Goal: Download file/media

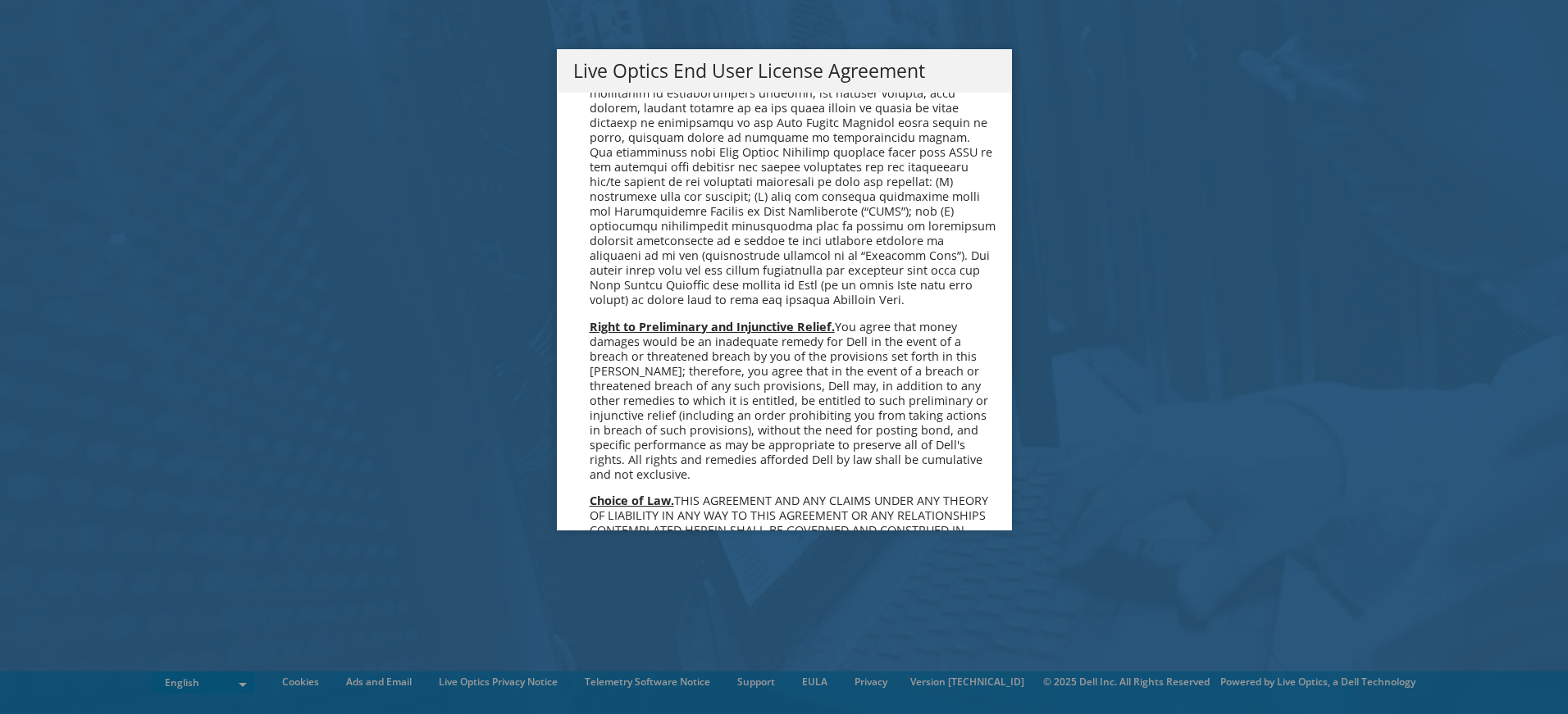
scroll to position [6008, 0]
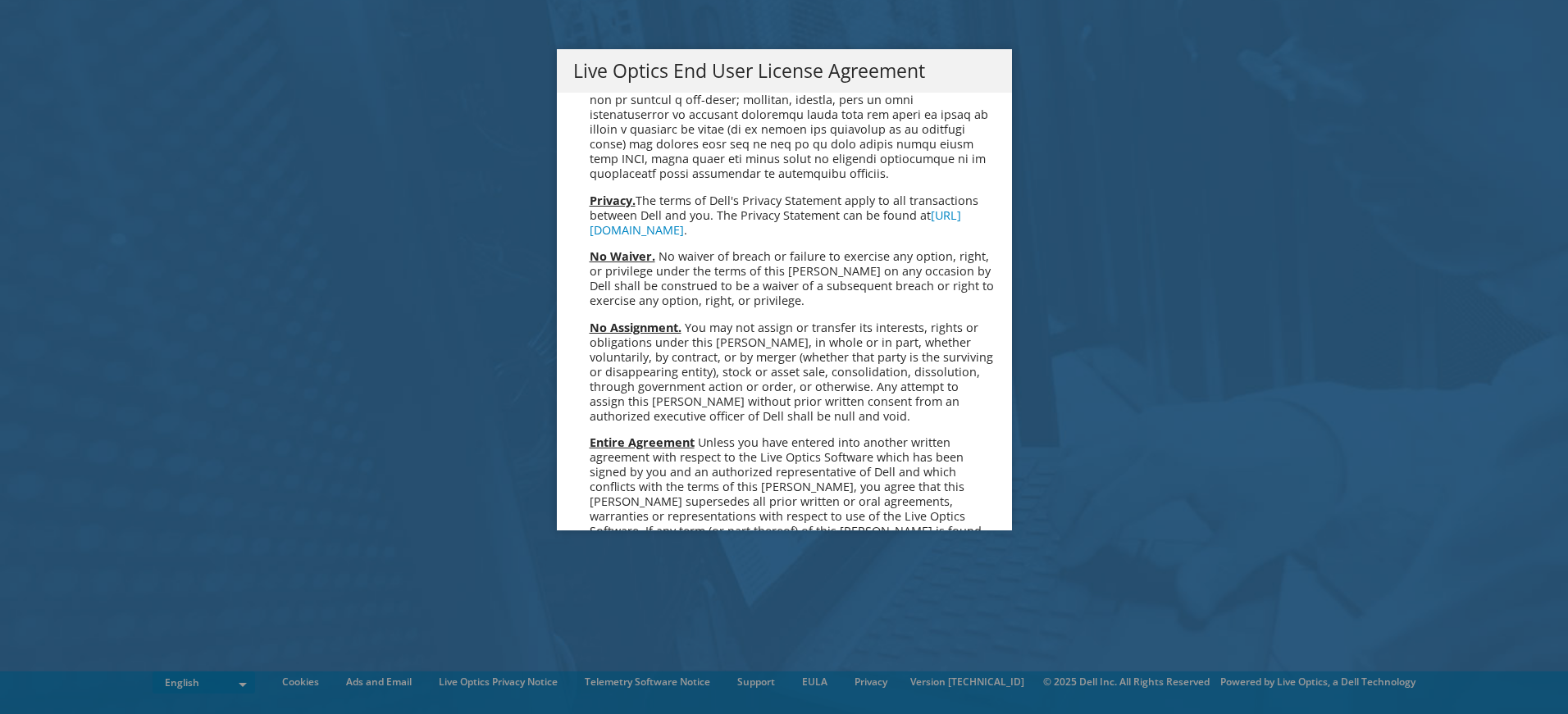
click at [620, 685] on link "Accept" at bounding box center [615, 705] width 83 height 39
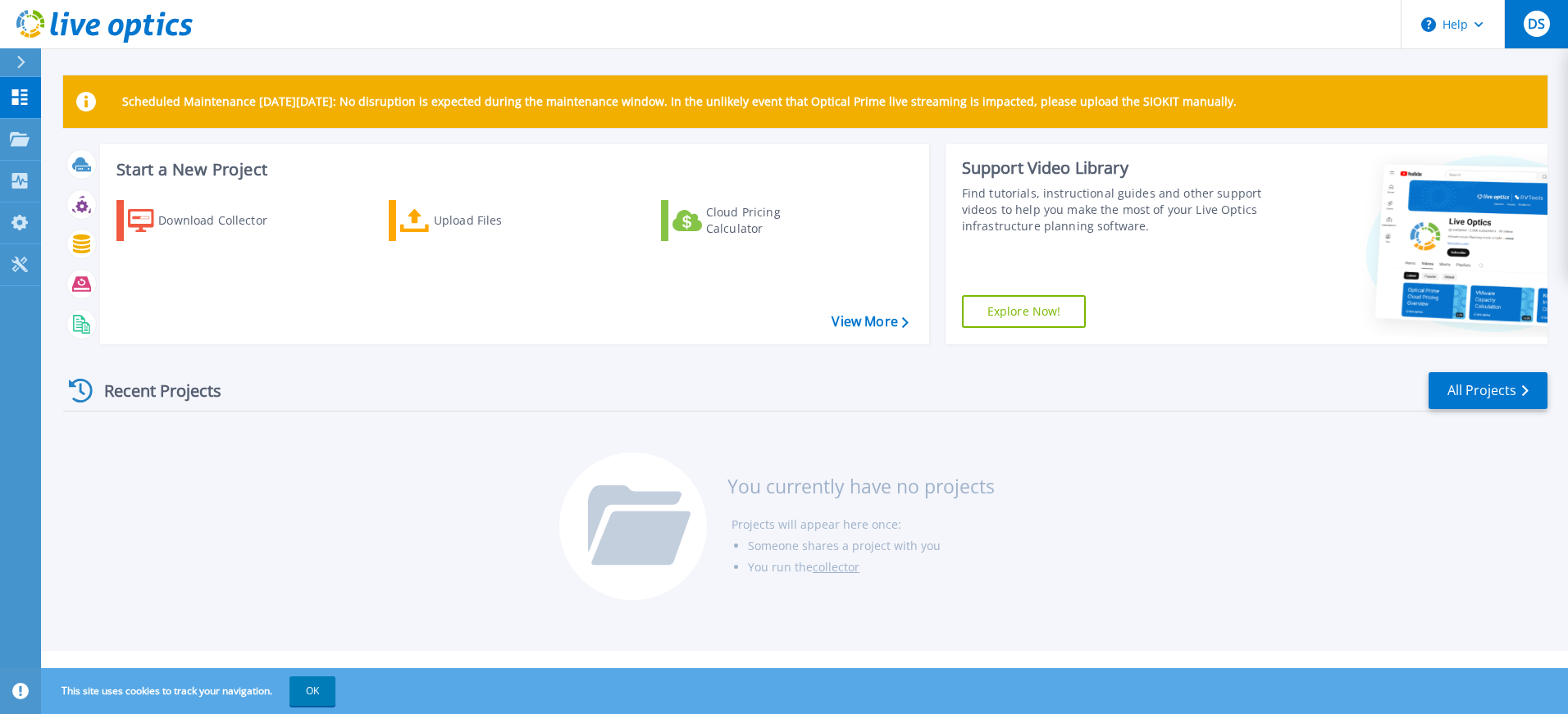
click at [1541, 22] on span "DS" at bounding box center [1536, 23] width 17 height 13
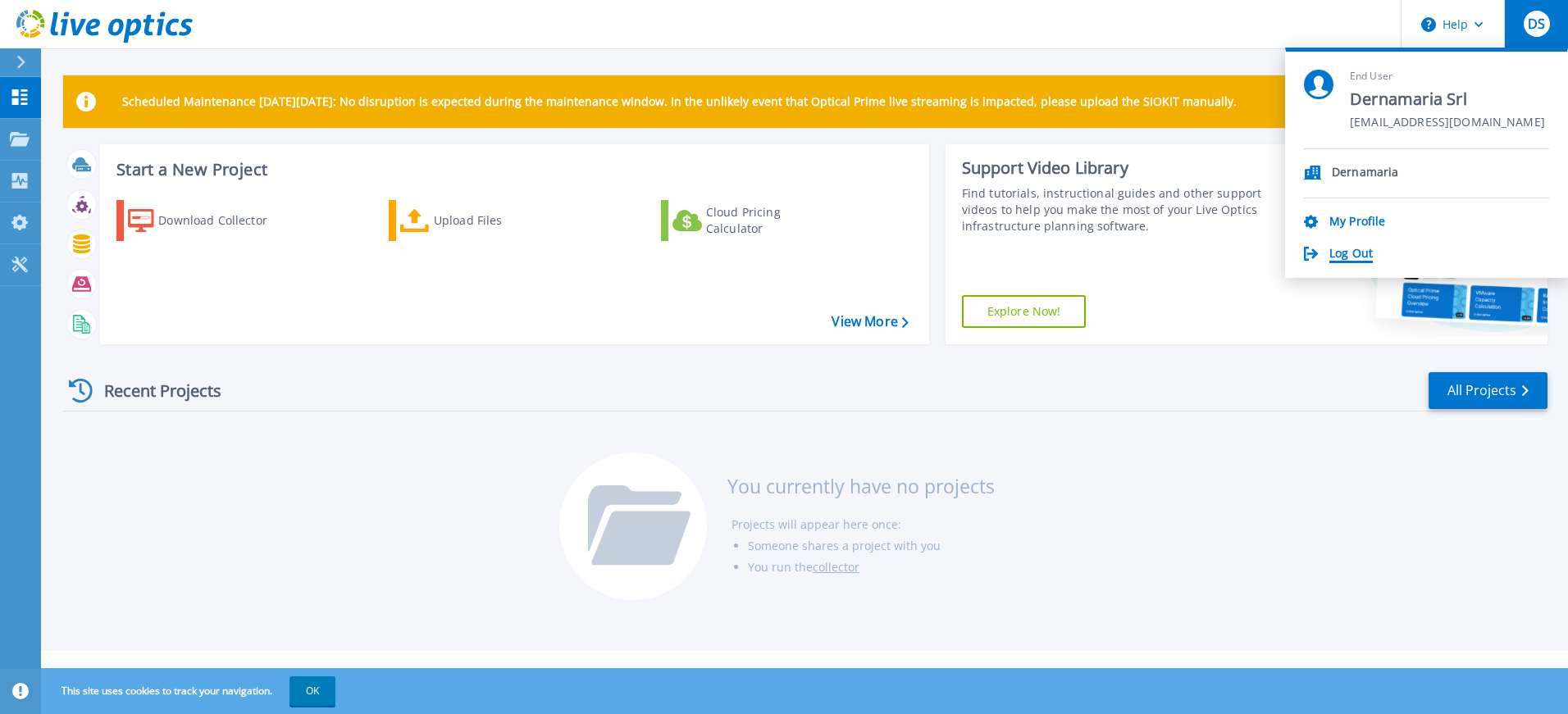
click at [1354, 256] on link "Log Out" at bounding box center [1351, 254] width 43 height 16
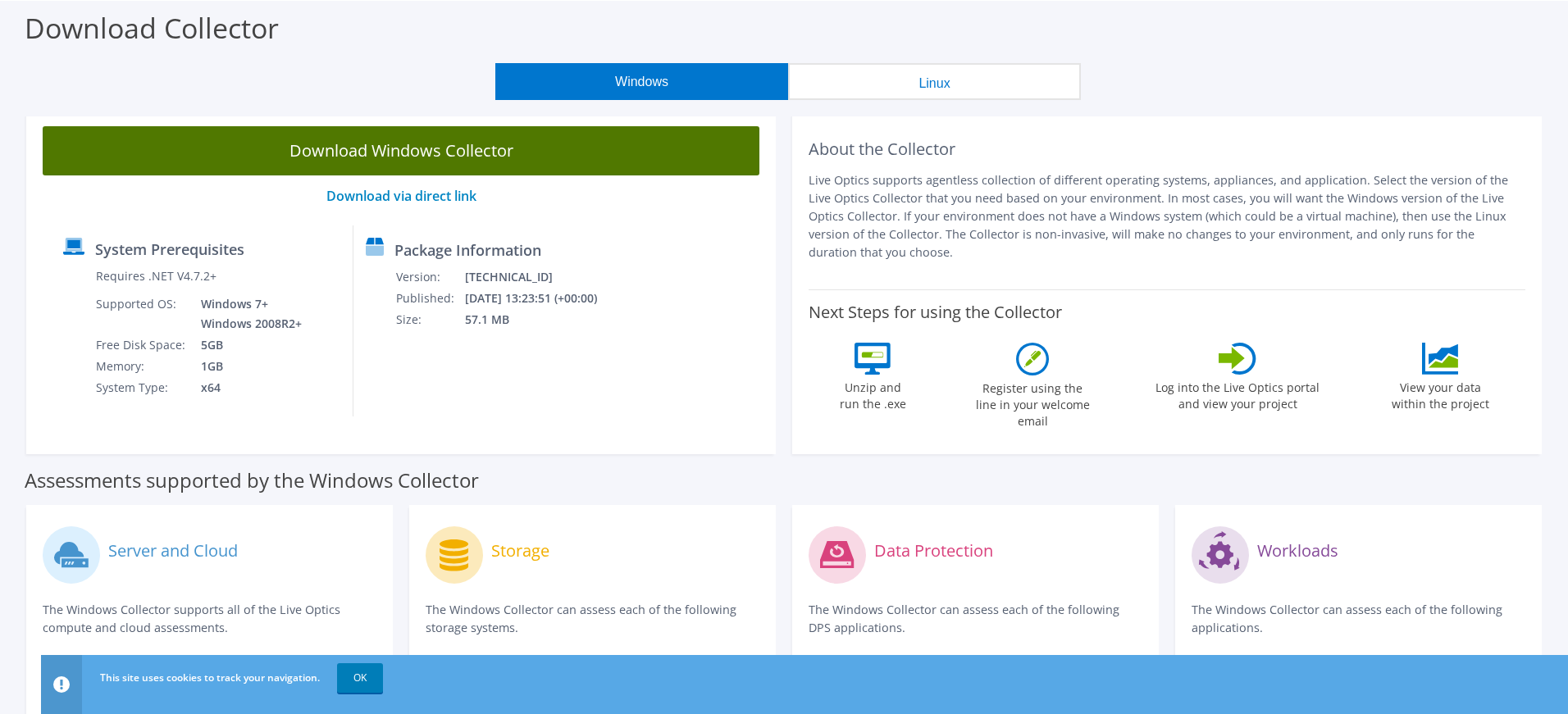
scroll to position [43, 0]
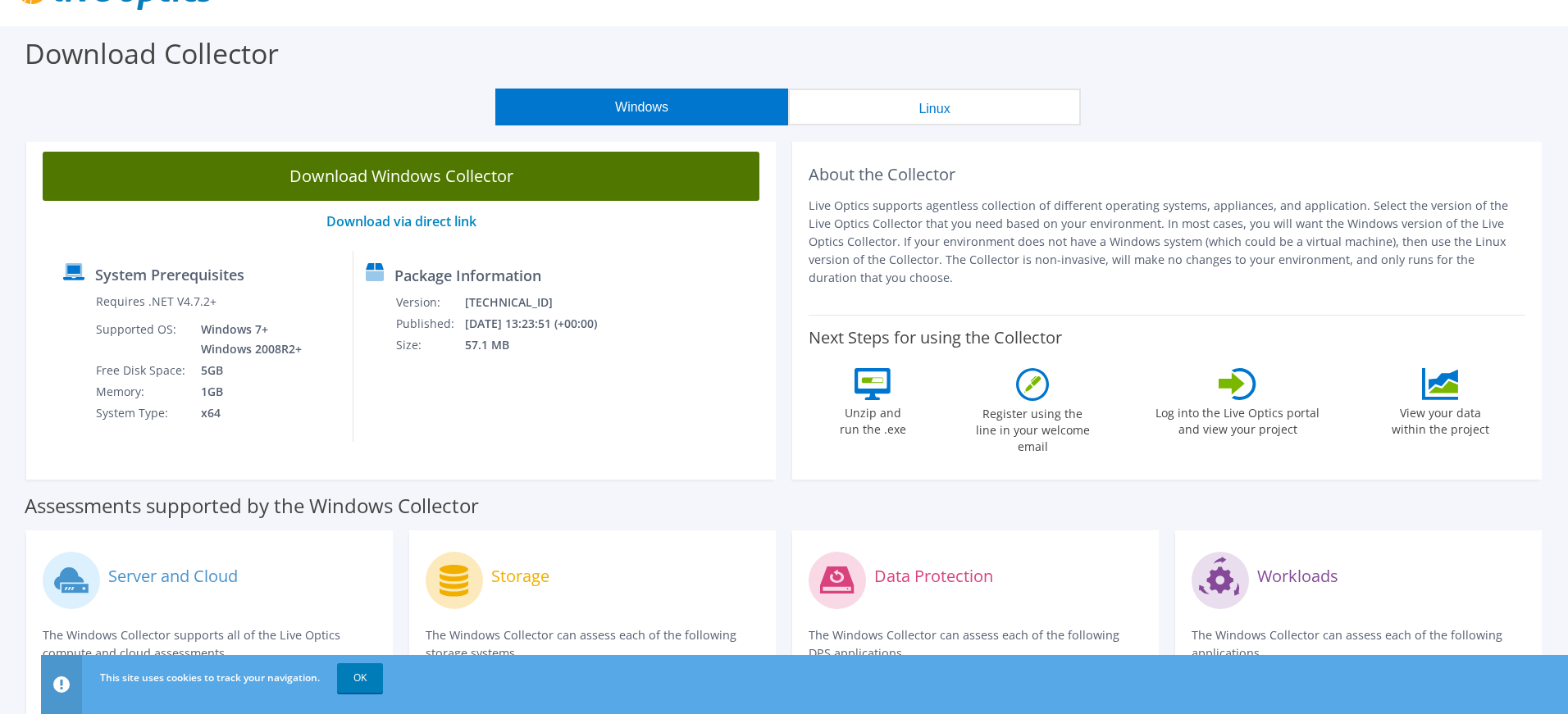
click at [472, 172] on link "Download Windows Collector" at bounding box center [400, 176] width 717 height 49
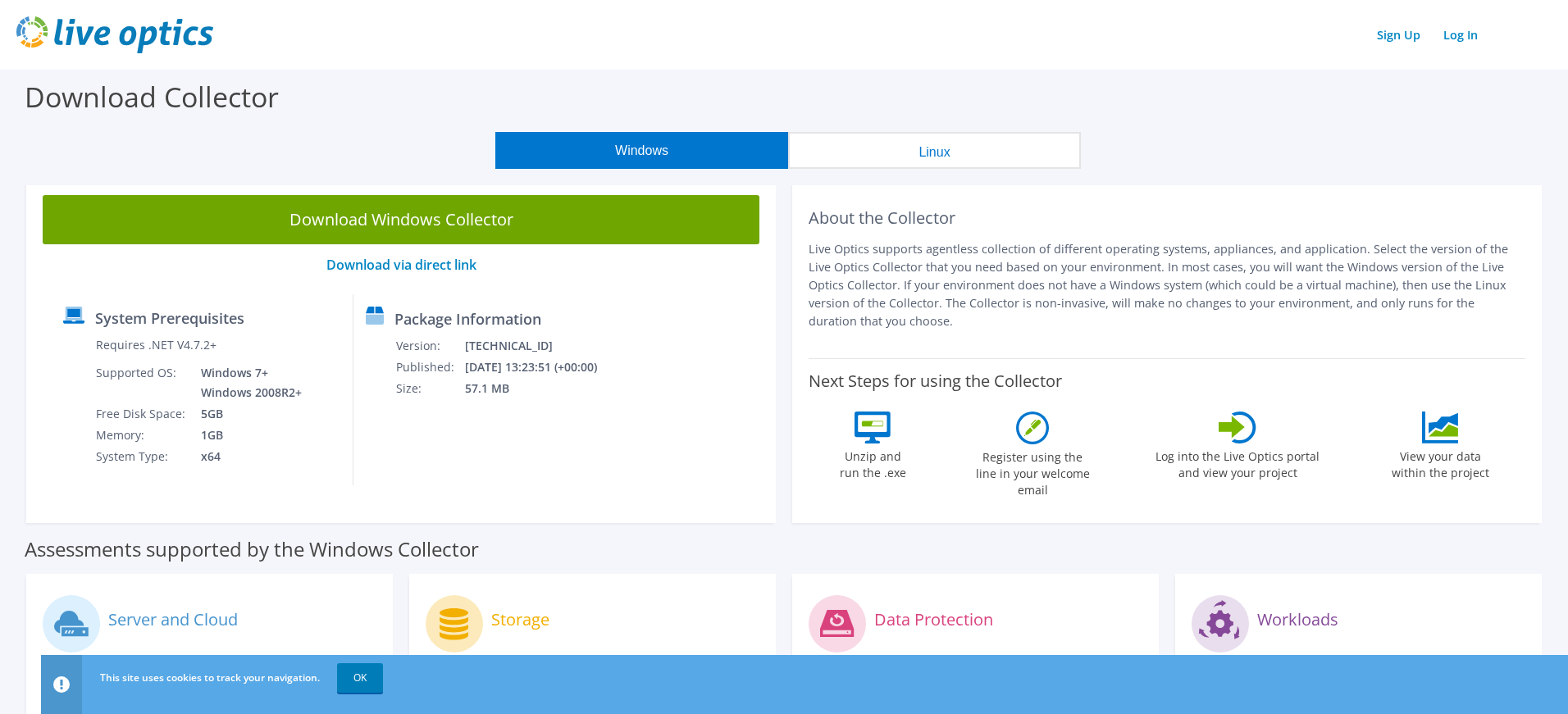
click at [1534, 78] on div "Download Collector" at bounding box center [784, 100] width 1551 height 62
